Goal: Navigation & Orientation: Find specific page/section

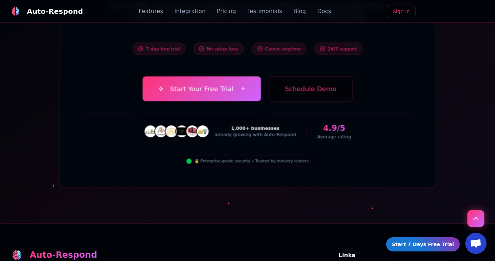
scroll to position [2549, 0]
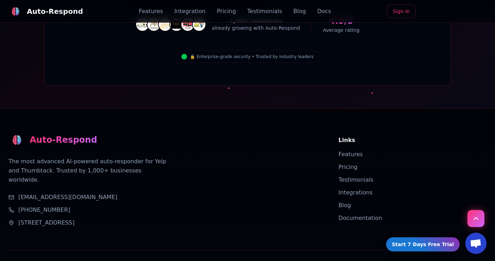
click at [426, 260] on link "Privacy Policy" at bounding box center [421, 264] width 34 height 7
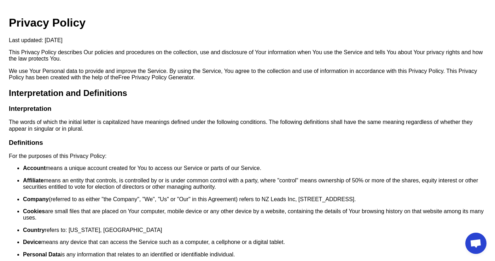
scroll to position [193, 0]
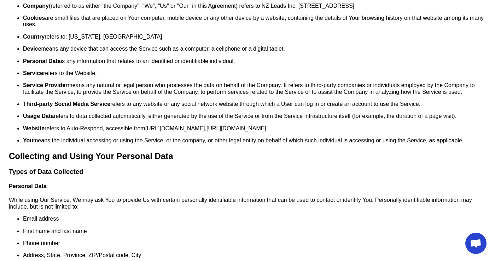
click at [197, 125] on ul "Account means a unique account created for You to access our Service or parts o…" at bounding box center [248, 58] width 478 height 172
drag, startPoint x: 200, startPoint y: 130, endPoint x: 255, endPoint y: 10, distance: 132.4
